Goal: Check status: Check status

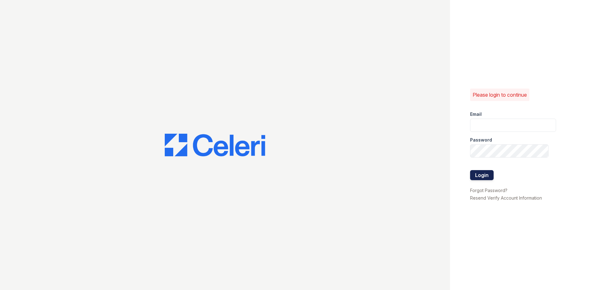
type input "mcarter@trinity-pm.com"
click at [484, 175] on button "Login" at bounding box center [482, 175] width 24 height 10
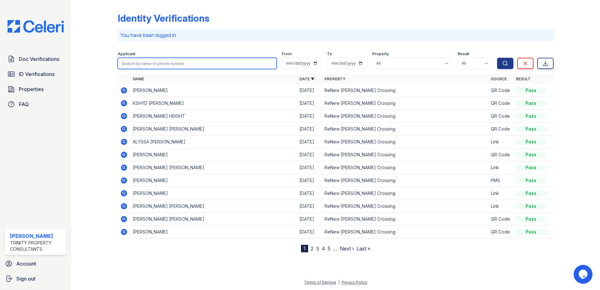
drag, startPoint x: 165, startPoint y: 61, endPoint x: 140, endPoint y: 64, distance: 25.3
click at [165, 61] on input "search" at bounding box center [197, 63] width 159 height 11
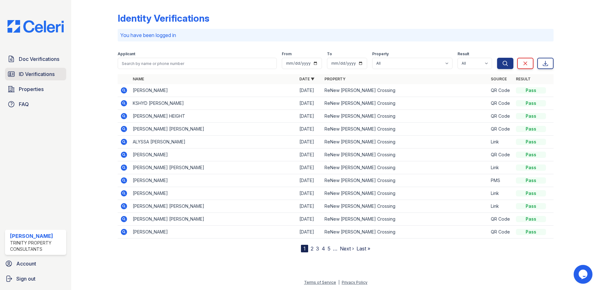
click at [35, 76] on span "ID Verifications" at bounding box center [37, 74] width 36 height 8
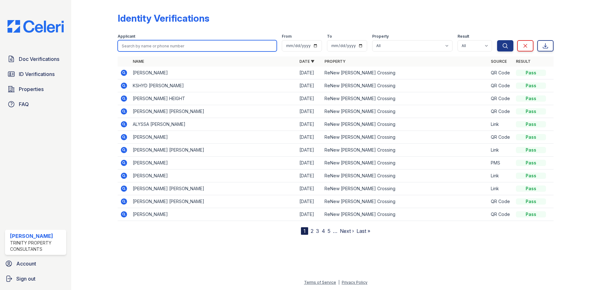
click at [156, 47] on input "search" at bounding box center [197, 45] width 159 height 11
type input "faiza"
click at [497, 40] on button "Search" at bounding box center [505, 45] width 16 height 11
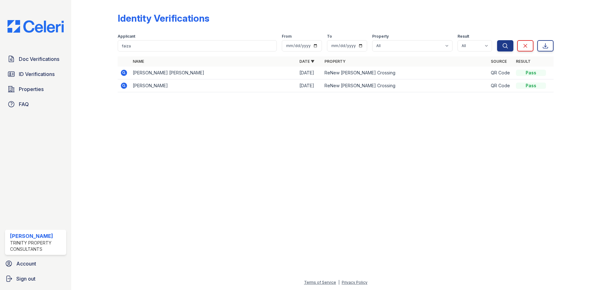
click at [124, 72] on icon at bounding box center [124, 73] width 8 height 8
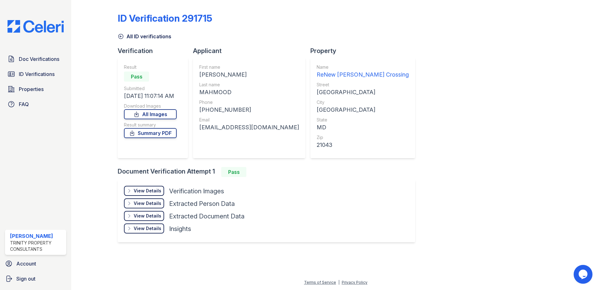
click at [147, 188] on div "View Details" at bounding box center [148, 191] width 28 height 6
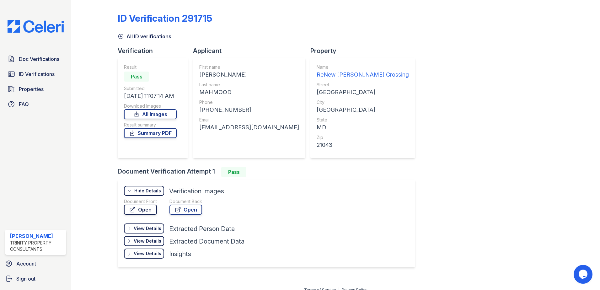
click at [143, 213] on link "Open" at bounding box center [140, 210] width 33 height 10
click at [187, 213] on link "Open" at bounding box center [185, 210] width 33 height 10
click at [37, 62] on span "Doc Verifications" at bounding box center [39, 59] width 40 height 8
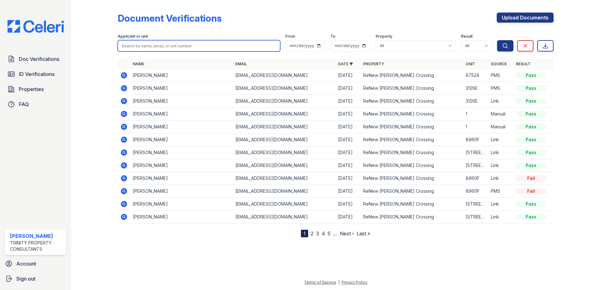
click at [171, 43] on input "search" at bounding box center [199, 45] width 163 height 11
type input "faiza"
click at [497, 40] on button "Search" at bounding box center [505, 45] width 16 height 11
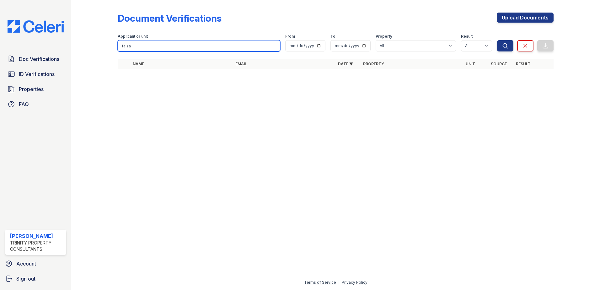
click at [497, 40] on button "Search" at bounding box center [505, 45] width 16 height 11
